Goal: Information Seeking & Learning: Learn about a topic

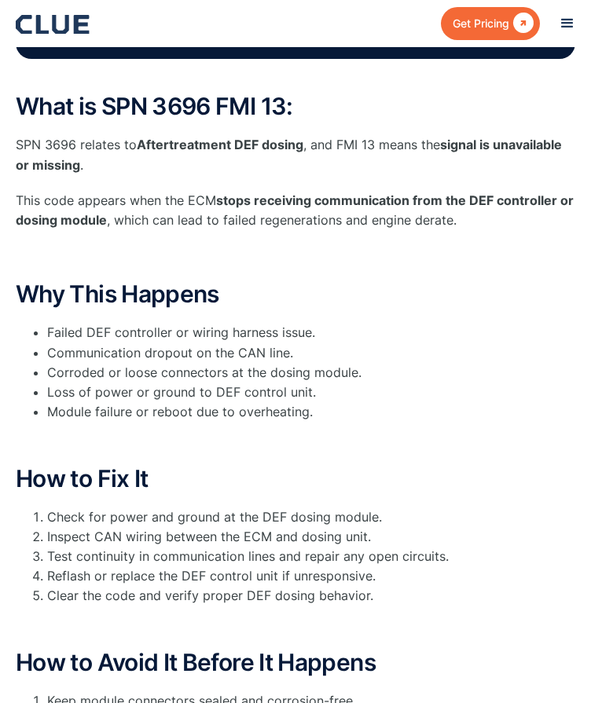
scroll to position [550, 0]
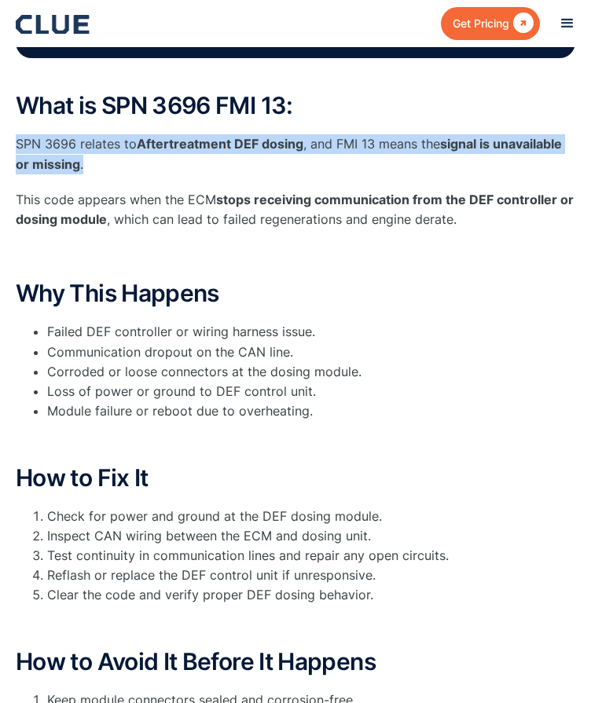
drag, startPoint x: 19, startPoint y: 141, endPoint x: 97, endPoint y: 166, distance: 81.7
click at [97, 166] on p "SPN 3696 relates to Aftertreatment DEF dosing , and FMI 13 means the signal is …" at bounding box center [295, 153] width 559 height 39
copy p "SPN 3696 relates to Aftertreatment DEF dosing , and FMI 13 means the signal is …"
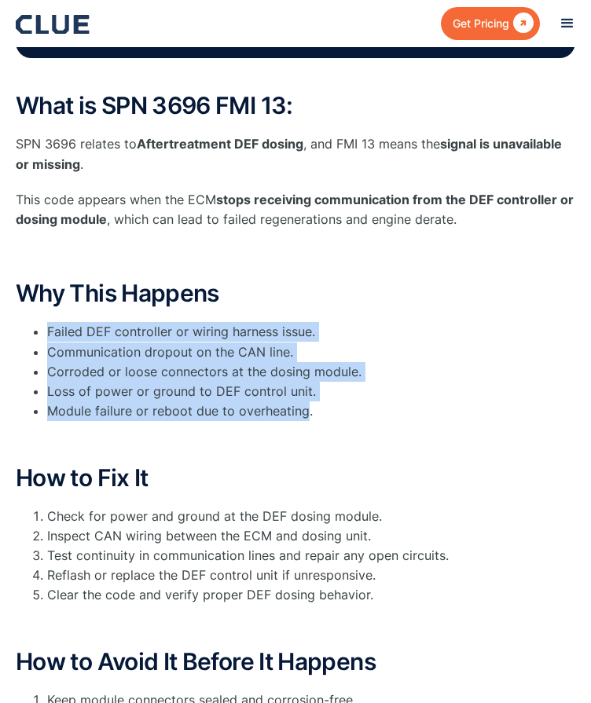
drag, startPoint x: 49, startPoint y: 330, endPoint x: 306, endPoint y: 406, distance: 267.9
click at [306, 406] on ul "Failed DEF controller or wiring harness issue. Communication dropout on the CAN…" at bounding box center [295, 371] width 559 height 99
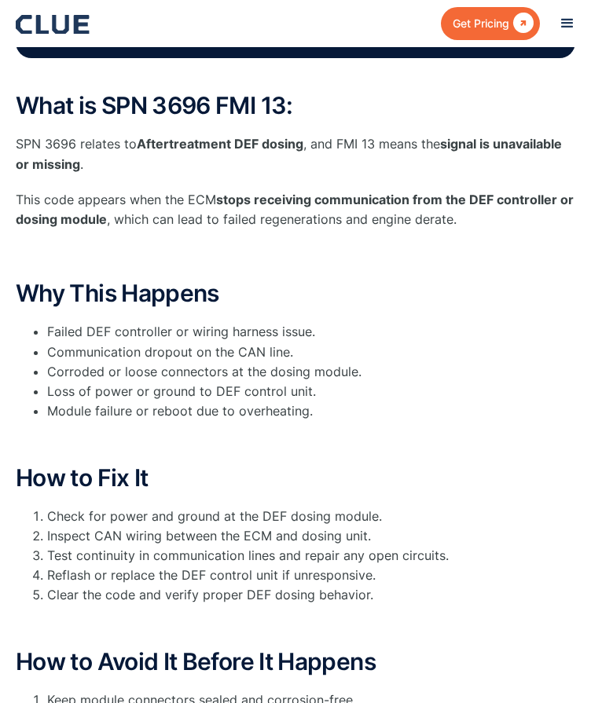
drag, startPoint x: 308, startPoint y: 405, endPoint x: 234, endPoint y: 397, distance: 74.3
click at [234, 399] on li "Loss of power or ground to DEF control unit." at bounding box center [311, 392] width 528 height 20
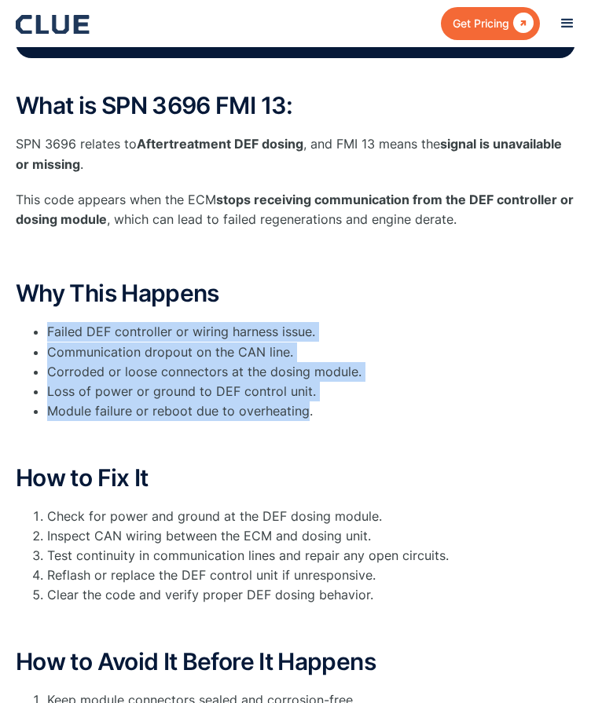
drag, startPoint x: 47, startPoint y: 331, endPoint x: 305, endPoint y: 407, distance: 268.7
click at [305, 407] on ul "Failed DEF controller or wiring harness issue. Communication dropout on the CAN…" at bounding box center [295, 371] width 559 height 99
copy ul "Failed DEF controller or wiring harness issue. Communication dropout on the CAN…"
